Goal: Transaction & Acquisition: Book appointment/travel/reservation

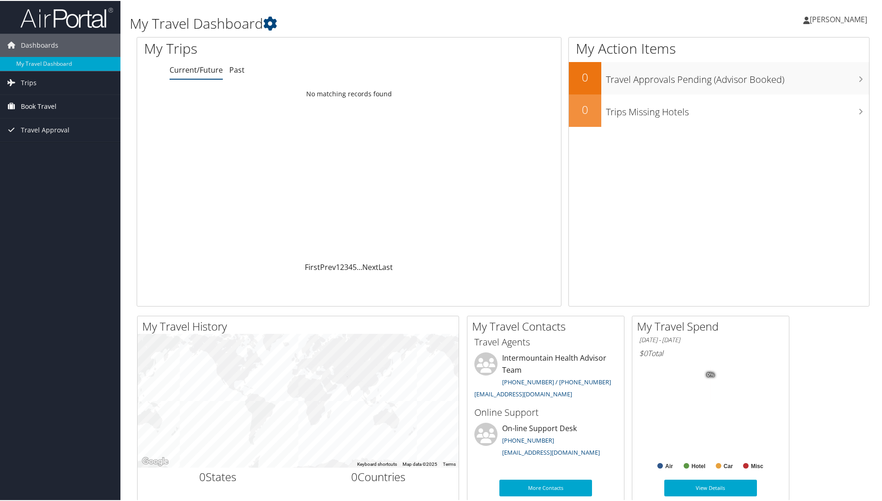
click at [29, 107] on span "Book Travel" at bounding box center [39, 105] width 36 height 23
click at [49, 148] on link "Book/Manage Online Trips" at bounding box center [60, 152] width 120 height 14
